Goal: Information Seeking & Learning: Learn about a topic

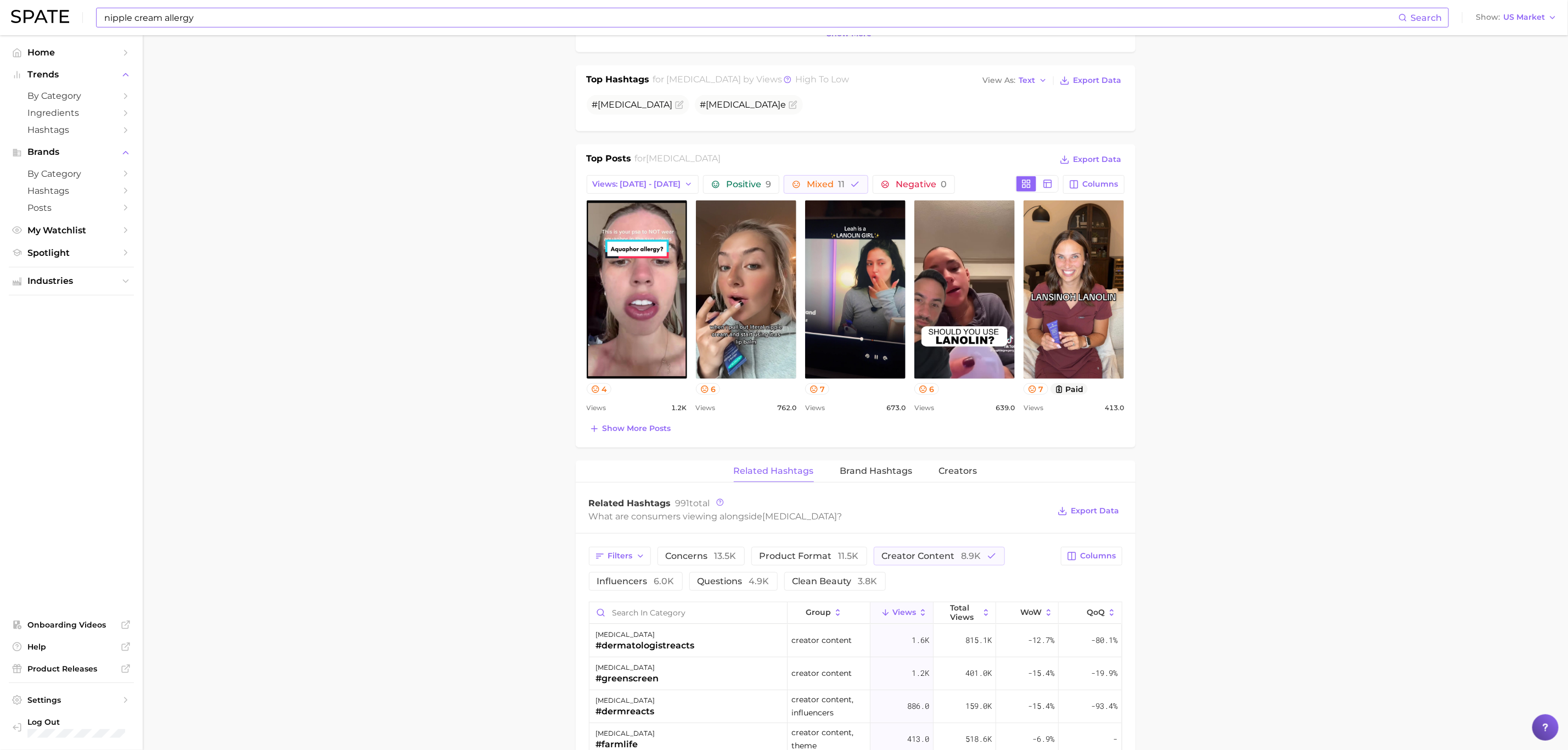
click at [367, 12] on input "nipple cream allergy" at bounding box center [751, 18] width 1296 height 19
type input "n"
type input "anti-[MEDICAL_DATA]"
click at [128, 62] on link "anti-[MEDICAL_DATA]" at bounding box center [151, 58] width 76 height 9
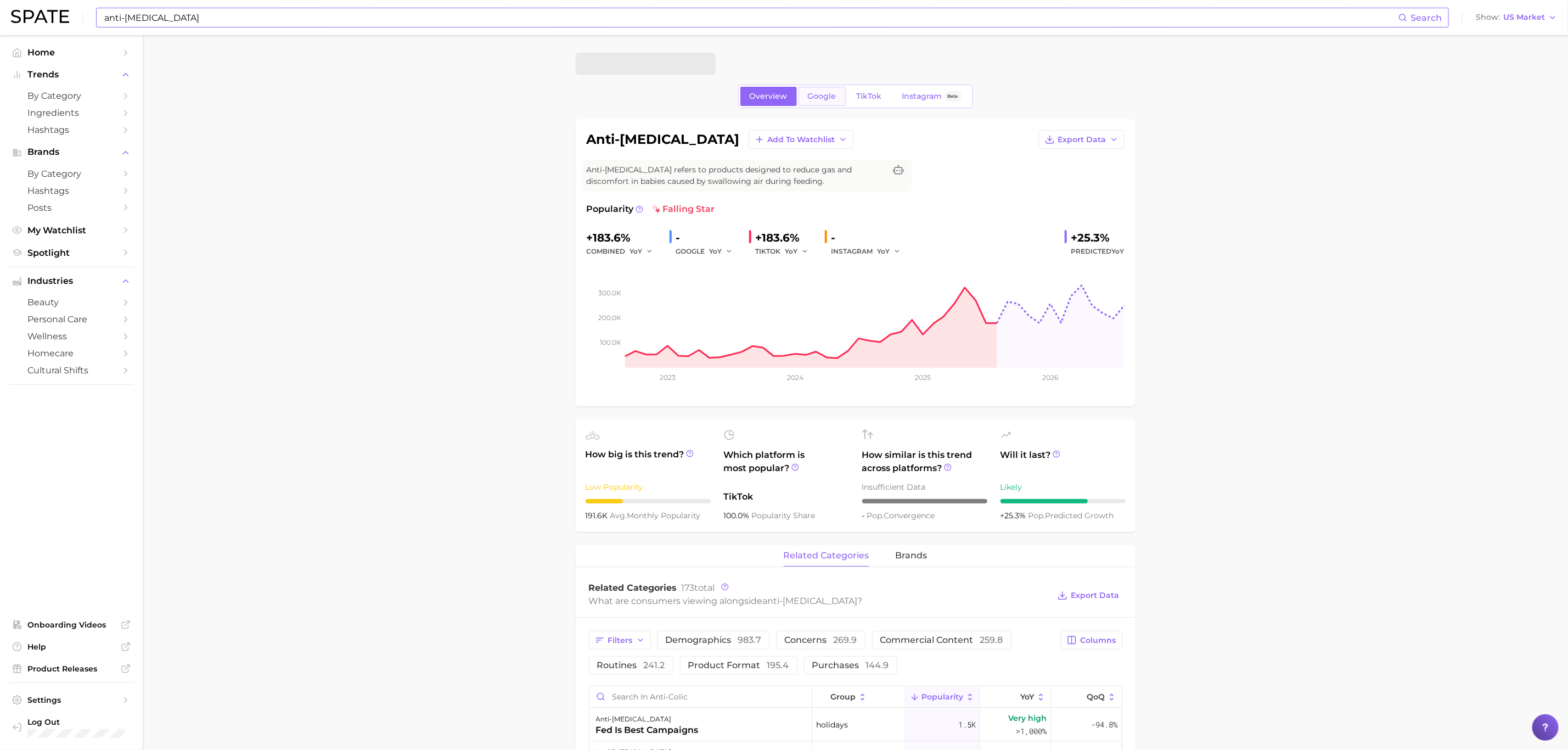
click at [814, 92] on span "Google" at bounding box center [822, 96] width 29 height 10
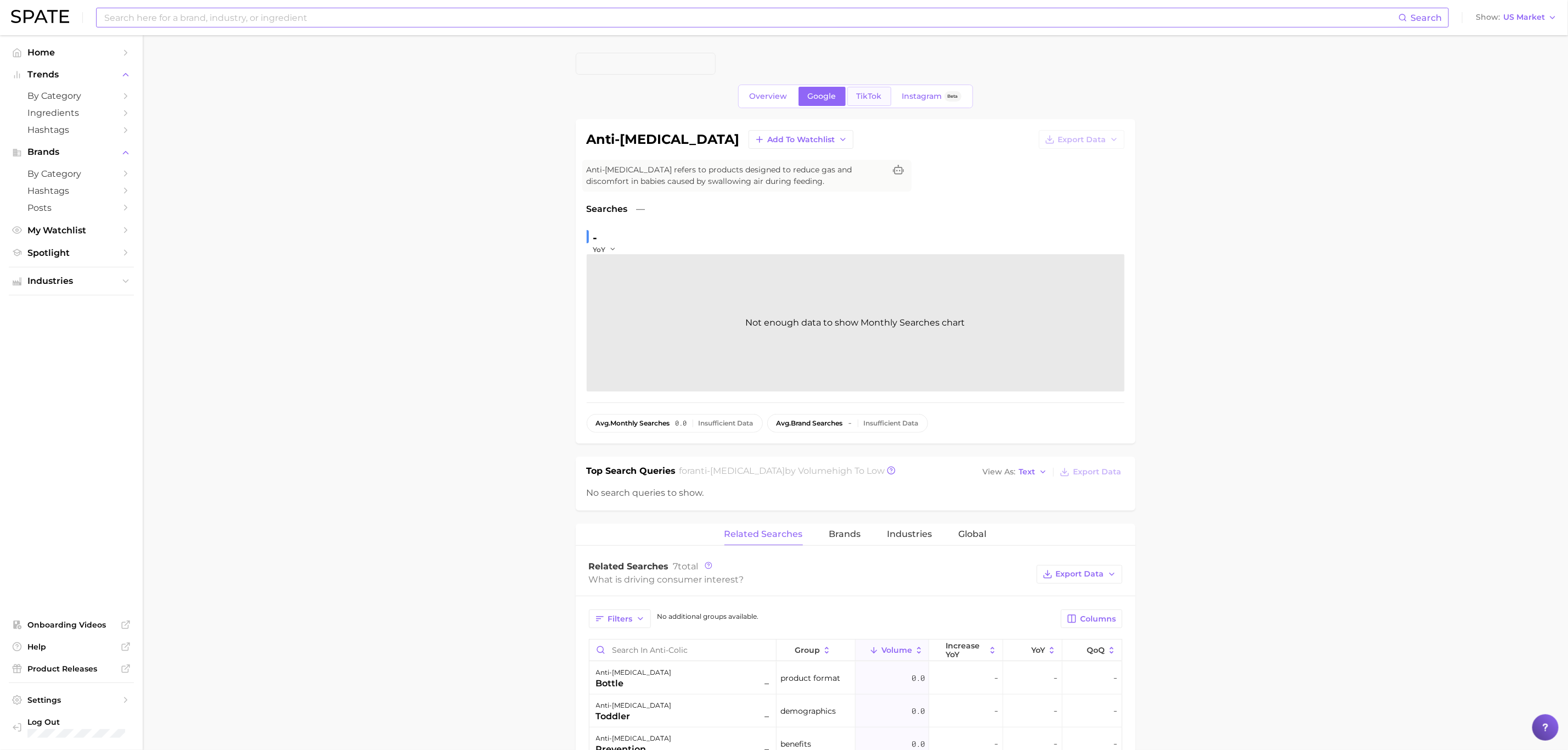
click at [877, 98] on span "TikTok" at bounding box center [869, 96] width 26 height 10
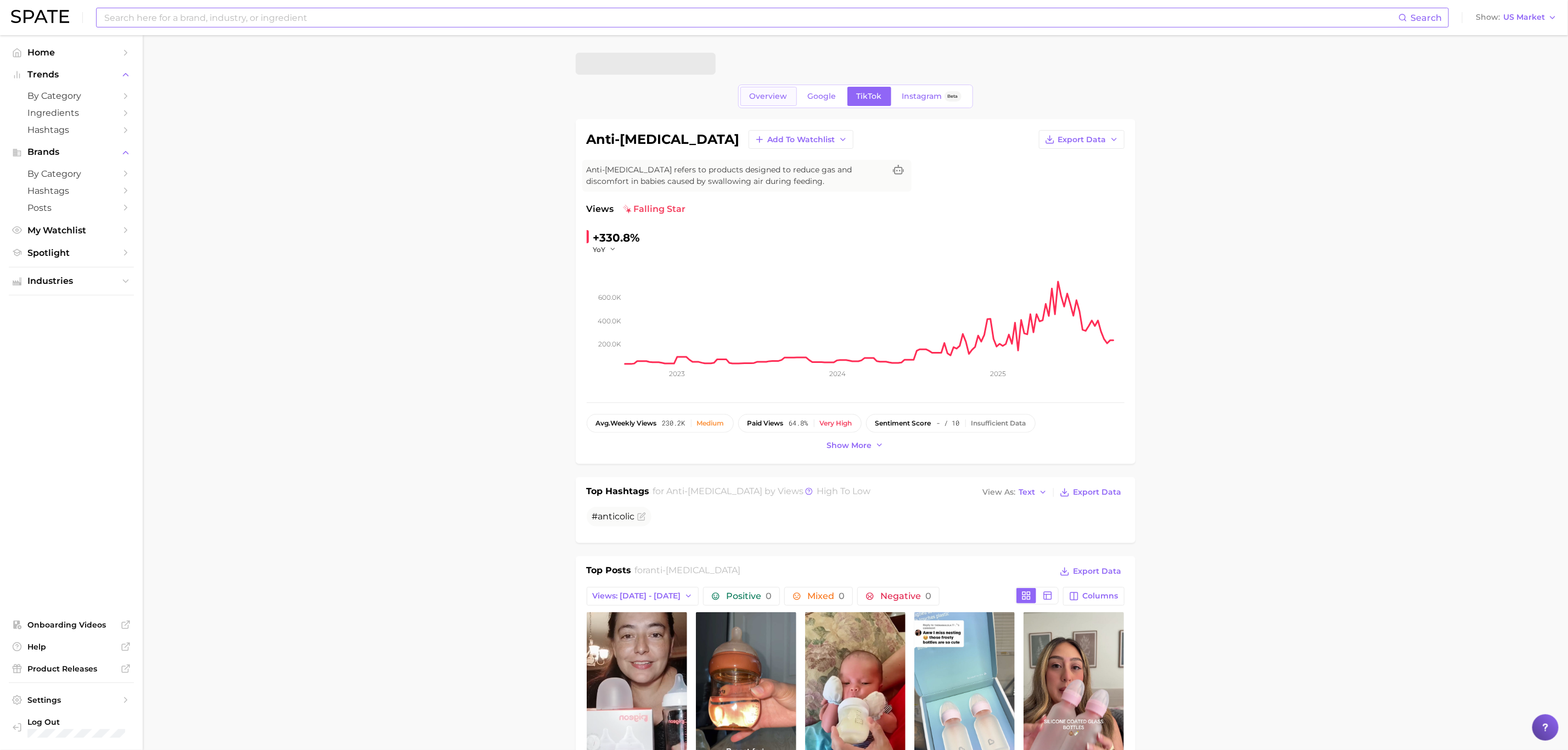
click at [788, 94] on link "Overview" at bounding box center [768, 96] width 56 height 19
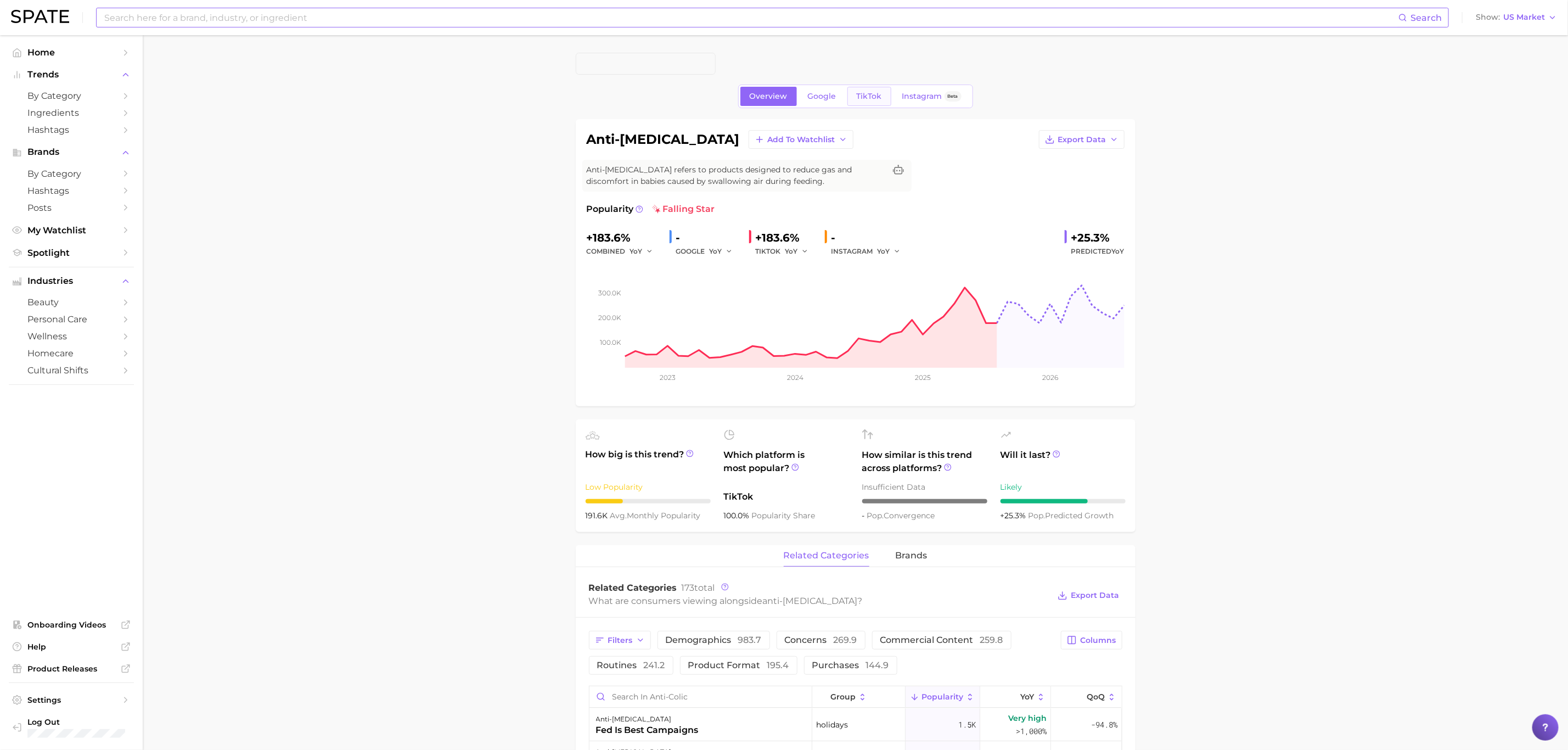
click at [860, 95] on span "TikTok" at bounding box center [869, 96] width 26 height 10
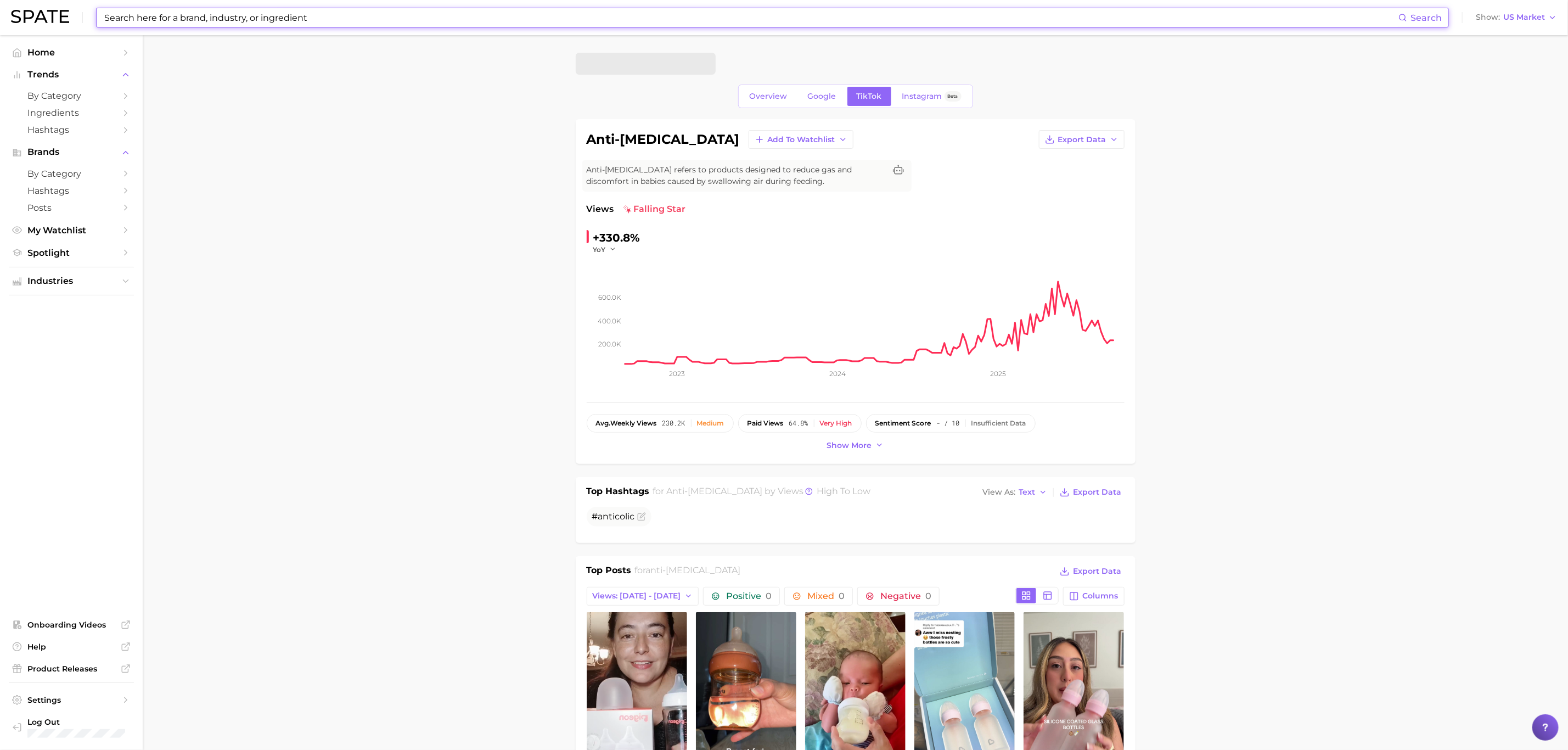
click at [347, 20] on input at bounding box center [751, 18] width 1296 height 19
paste input "Nipple / Flow rate"
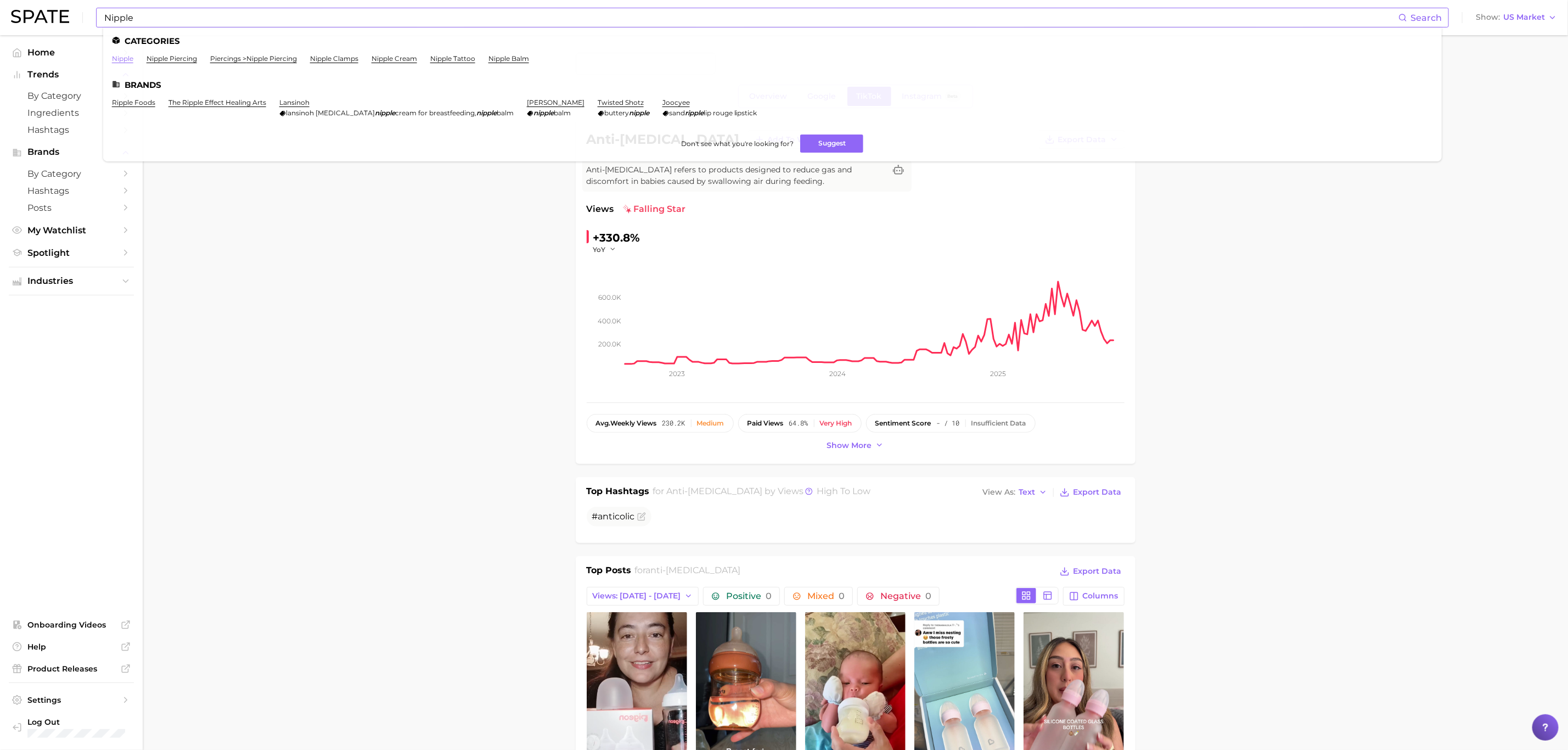
click at [121, 61] on link "nipple" at bounding box center [123, 58] width 21 height 9
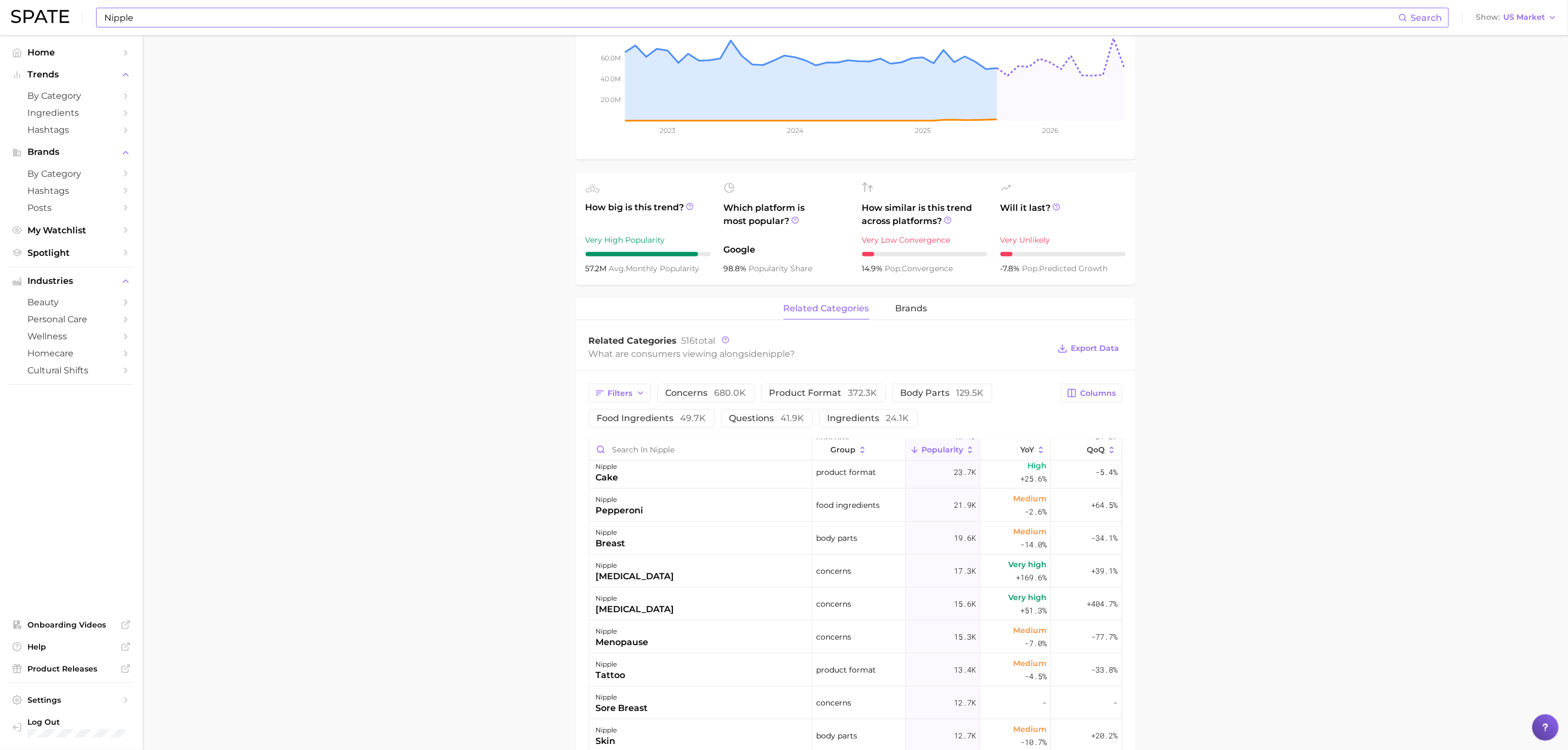
scroll to position [577, 0]
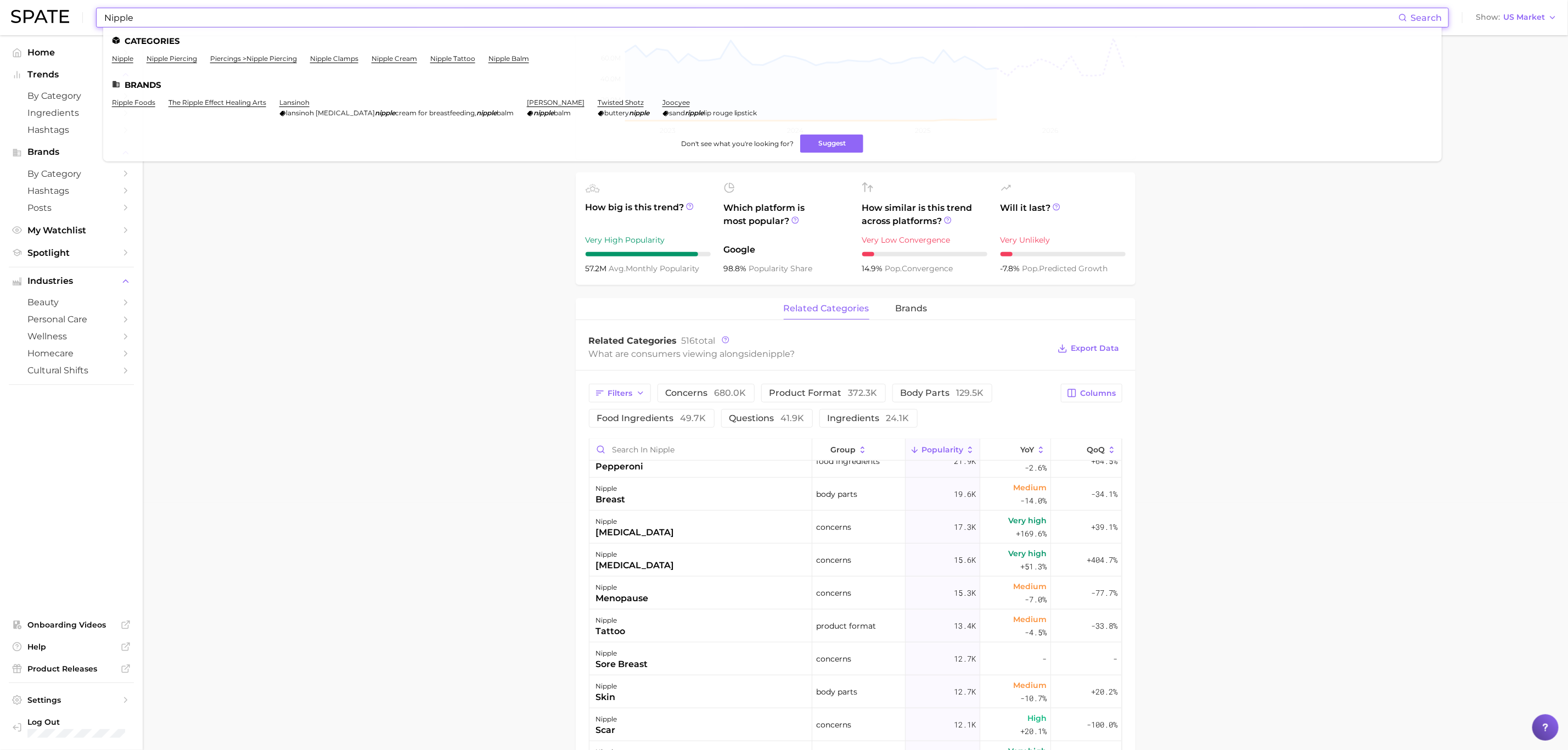
drag, startPoint x: 138, startPoint y: 21, endPoint x: 67, endPoint y: 20, distance: 71.0
click at [67, 20] on div "Nipple Search Categories nipple nipple piercing piercings > nipple piercing nip…" at bounding box center [784, 17] width 1546 height 35
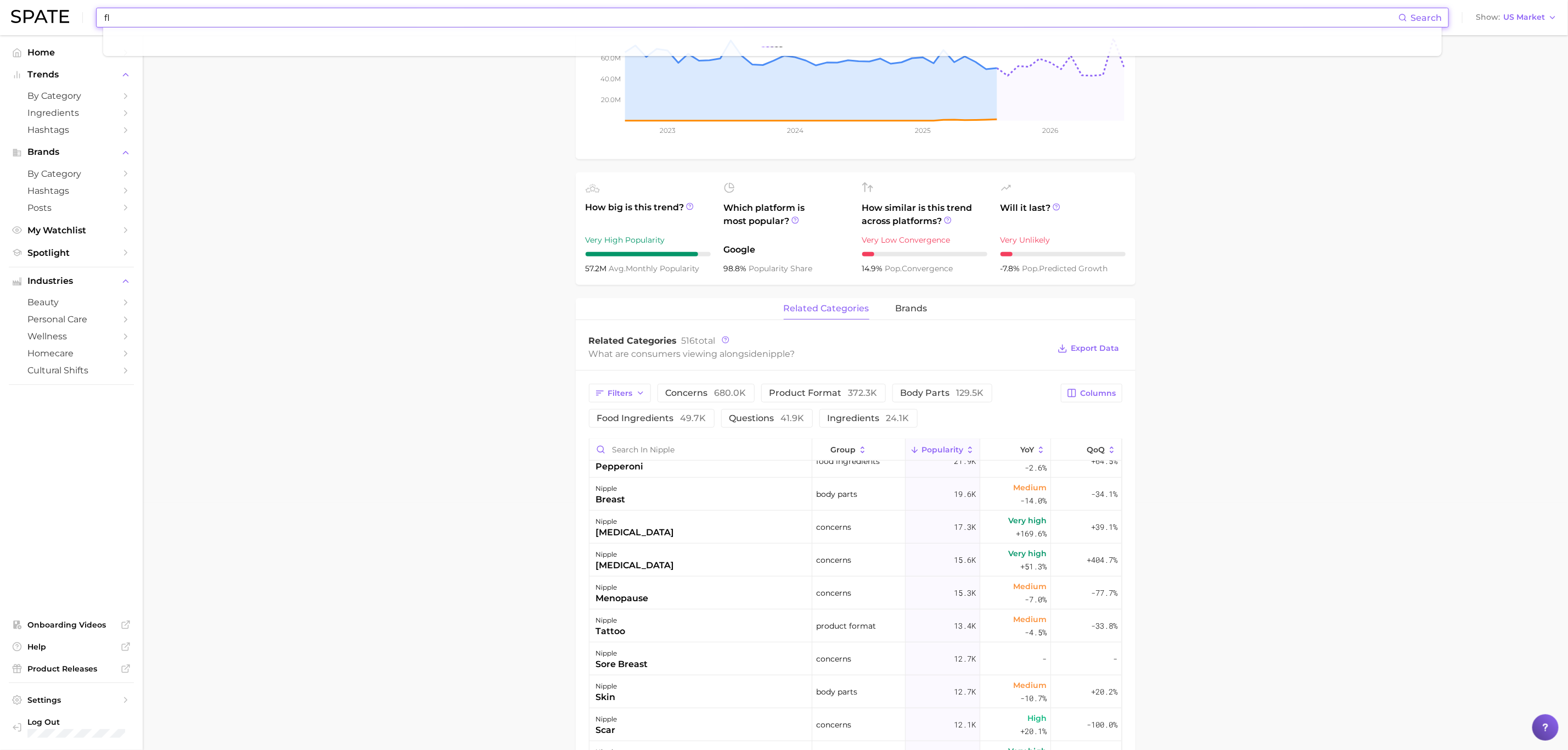
type input "f"
click at [139, 9] on input at bounding box center [751, 18] width 1296 height 19
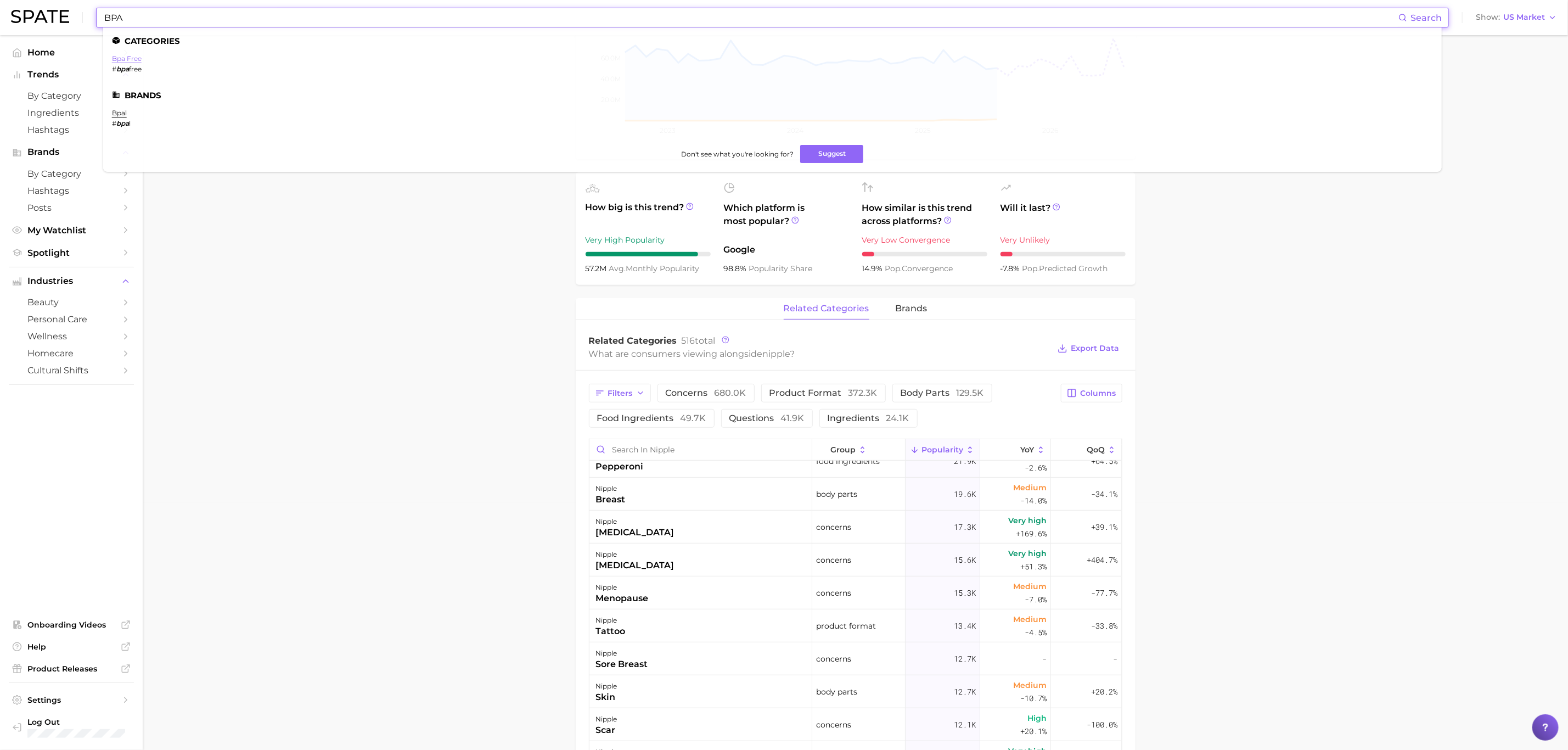
type input "BPA"
click at [122, 54] on link "bpa free" at bounding box center [127, 58] width 30 height 9
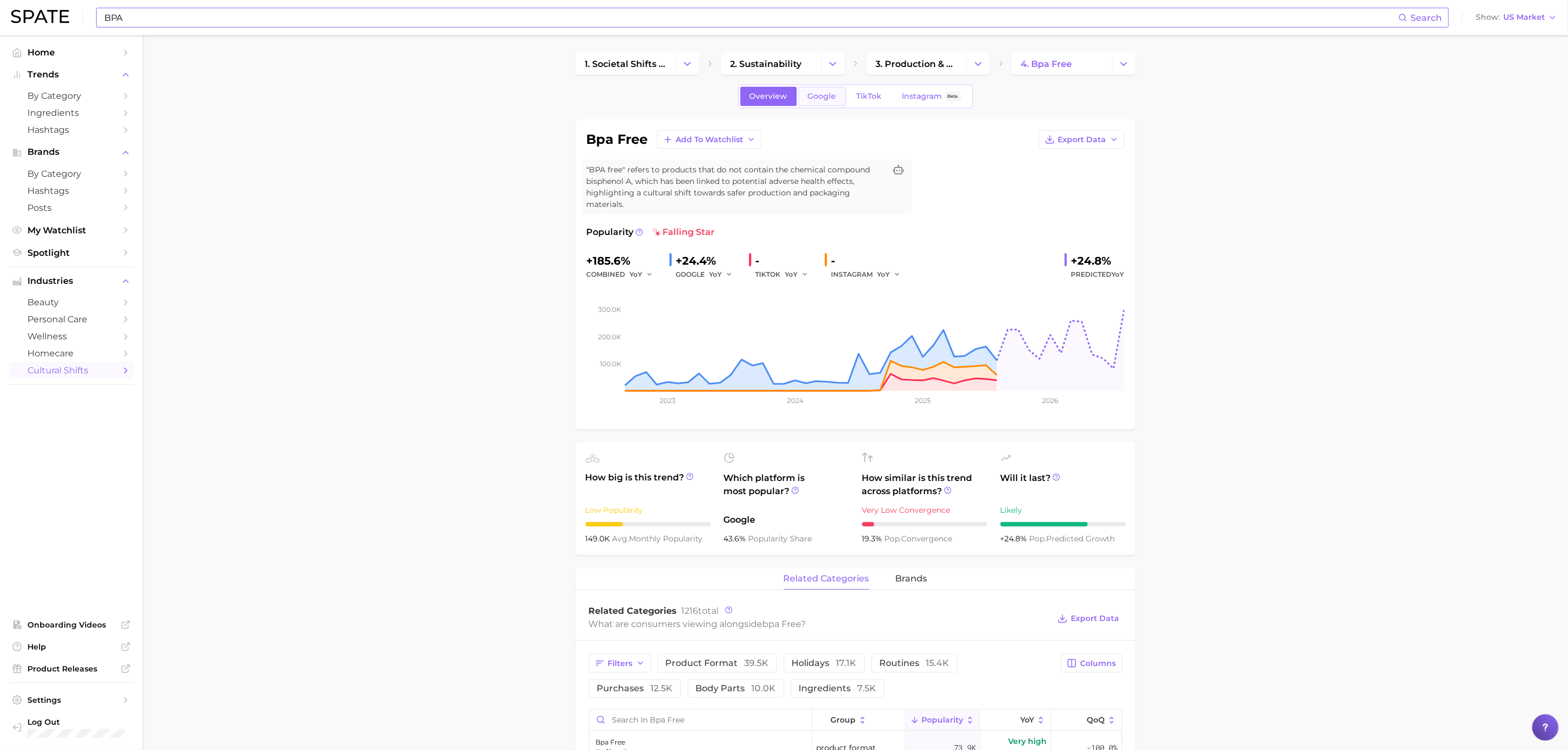
click at [811, 98] on span "Google" at bounding box center [822, 96] width 29 height 10
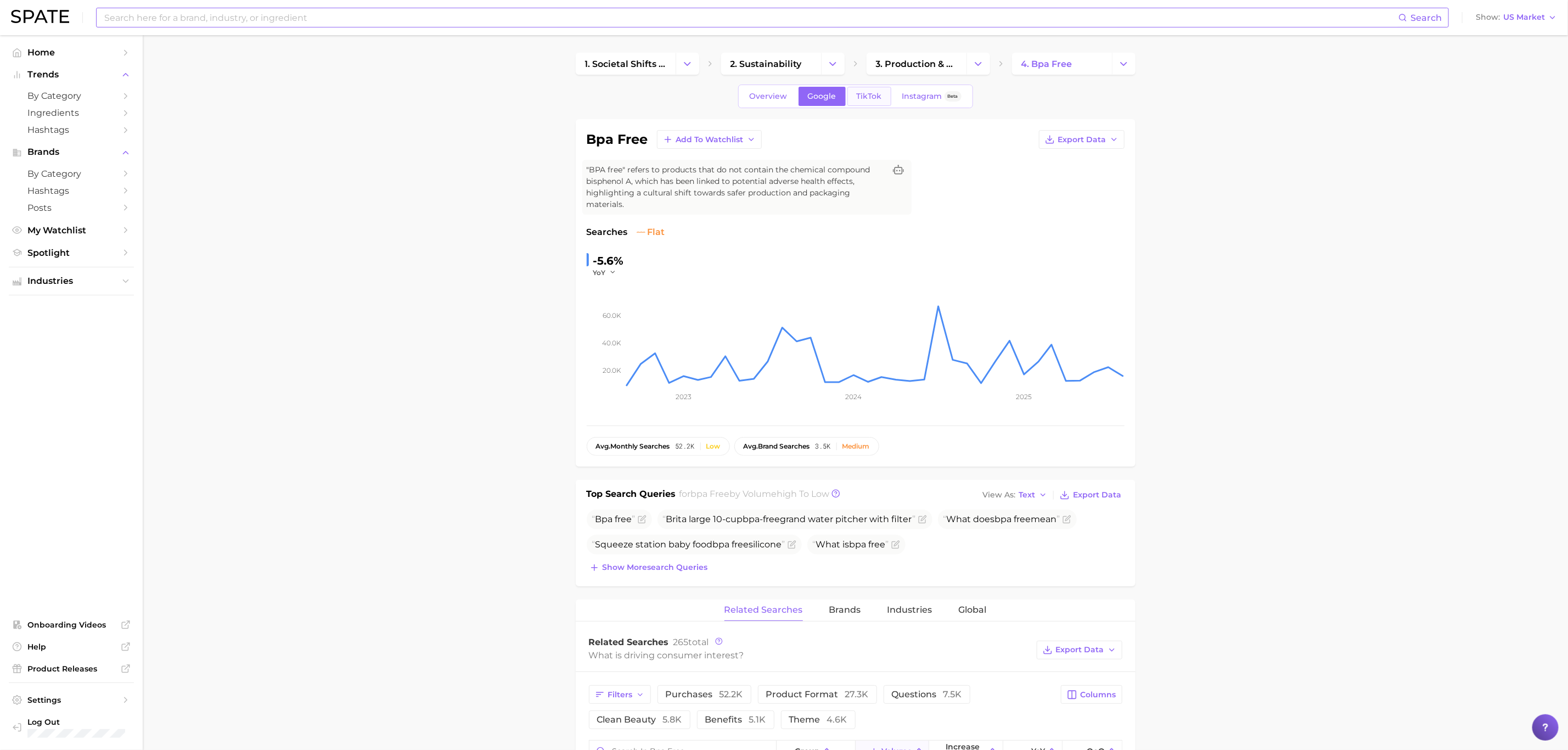
click at [877, 99] on span "TikTok" at bounding box center [869, 96] width 26 height 10
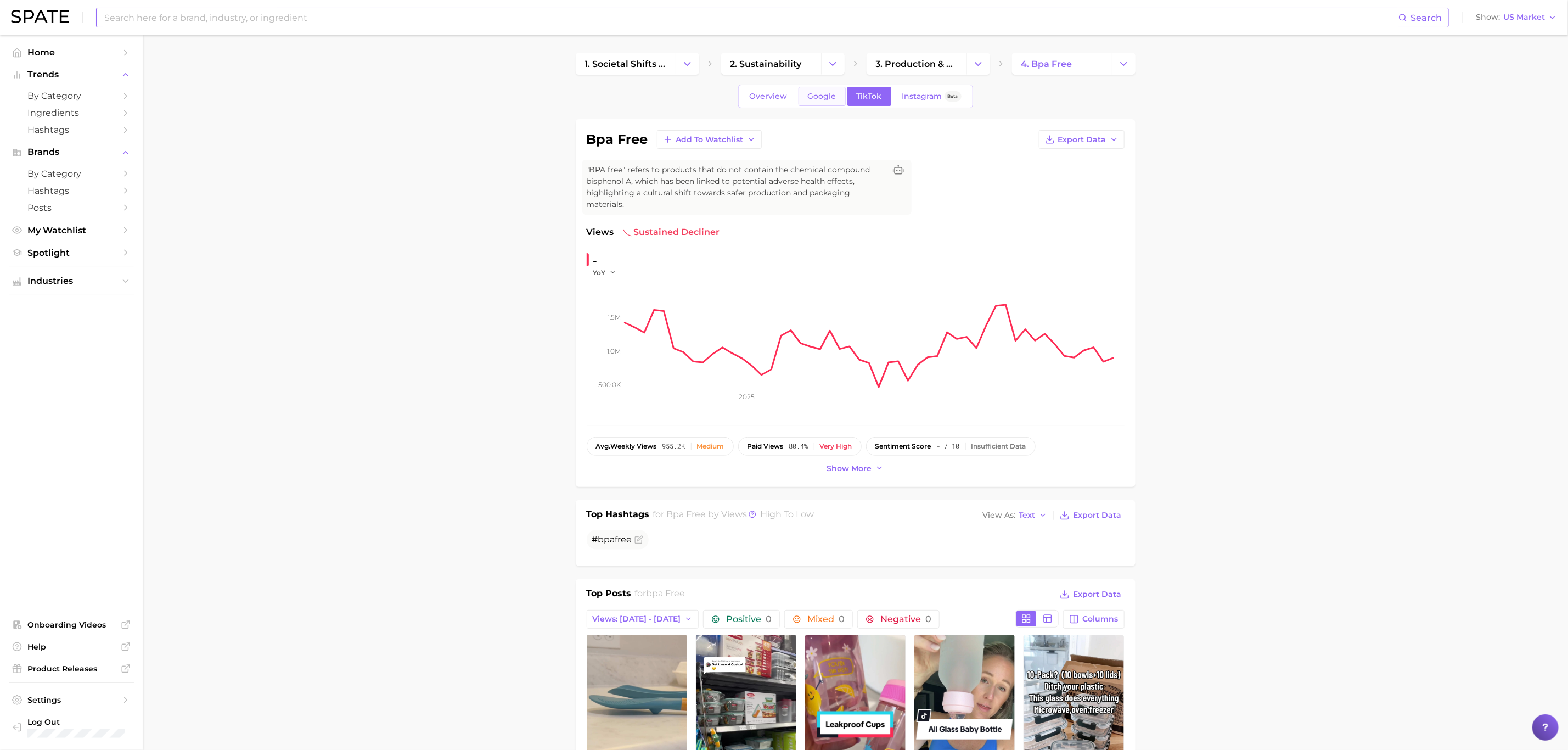
click at [835, 96] on link "Google" at bounding box center [822, 96] width 48 height 19
